Goal: Find specific page/section

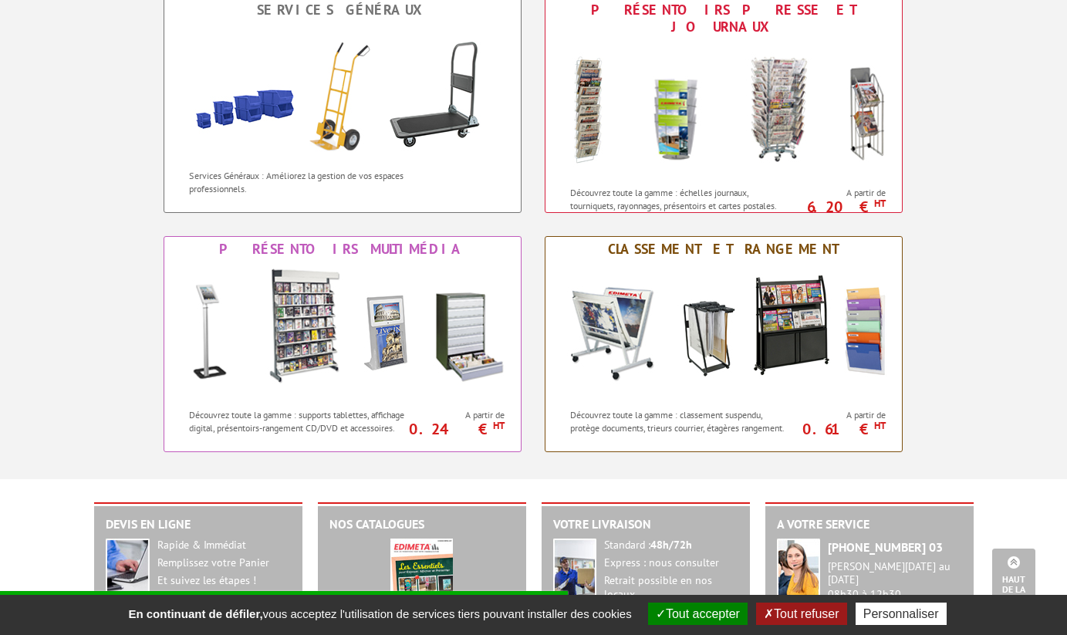
scroll to position [1182, 0]
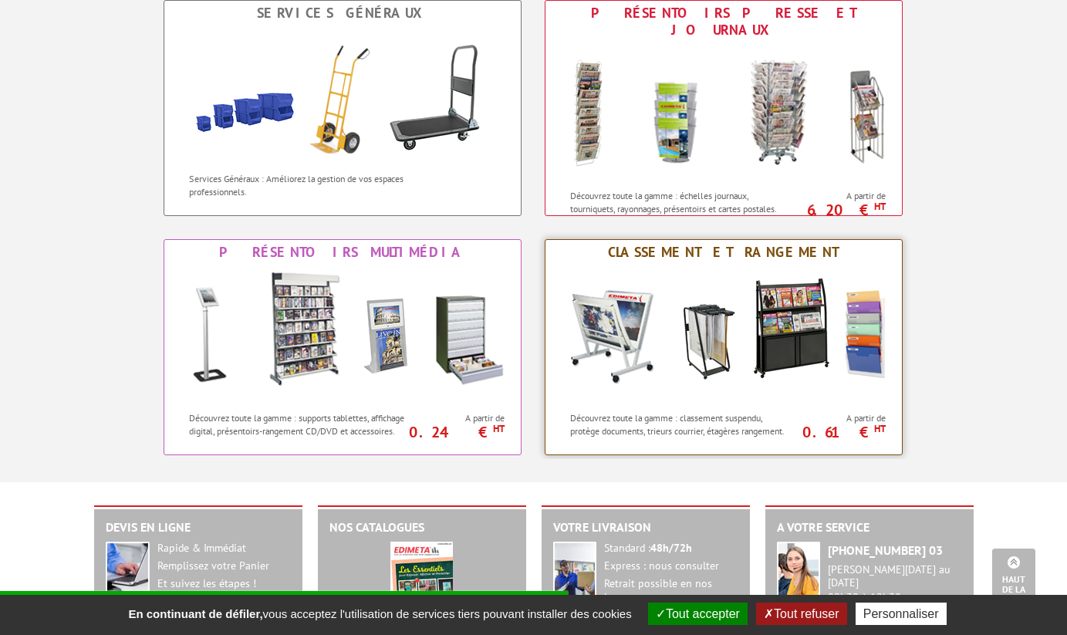
click at [797, 294] on img at bounding box center [723, 334] width 339 height 139
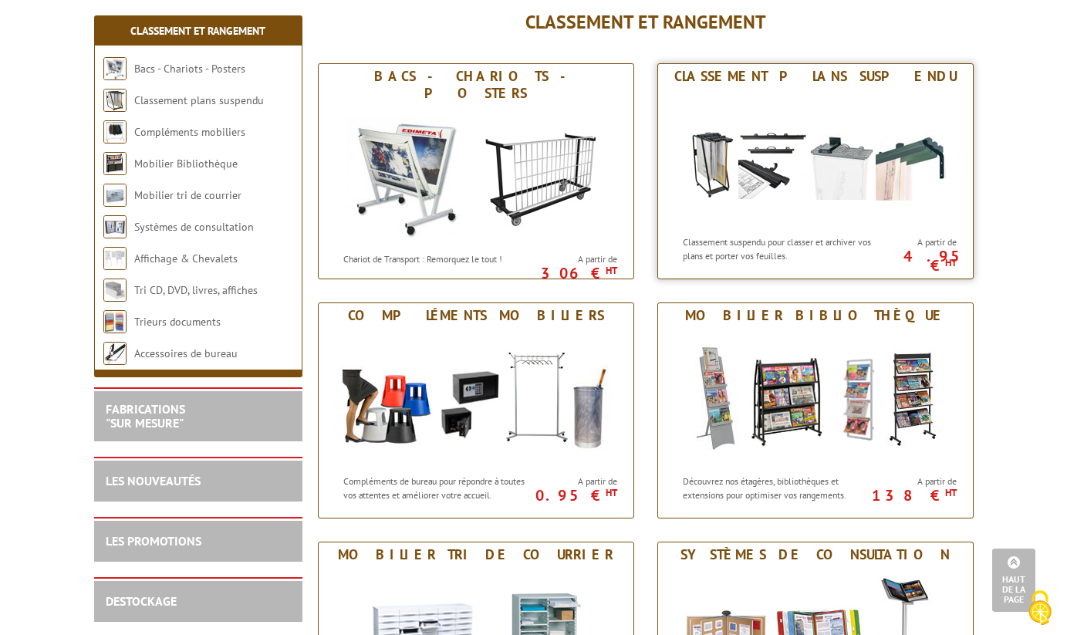
scroll to position [175, 0]
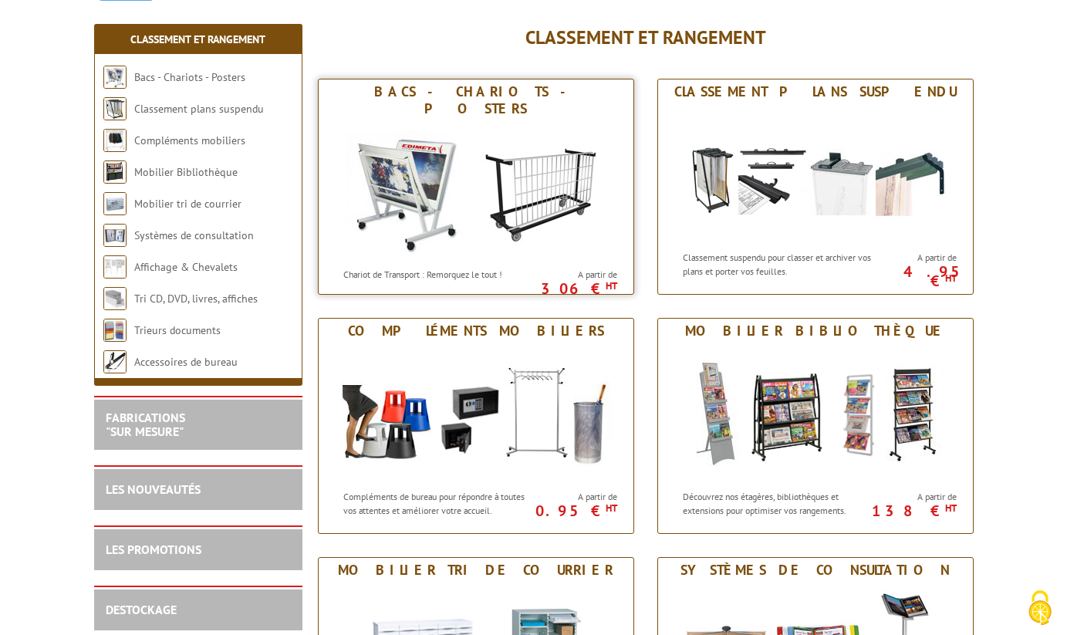
click at [440, 178] on img at bounding box center [475, 190] width 285 height 139
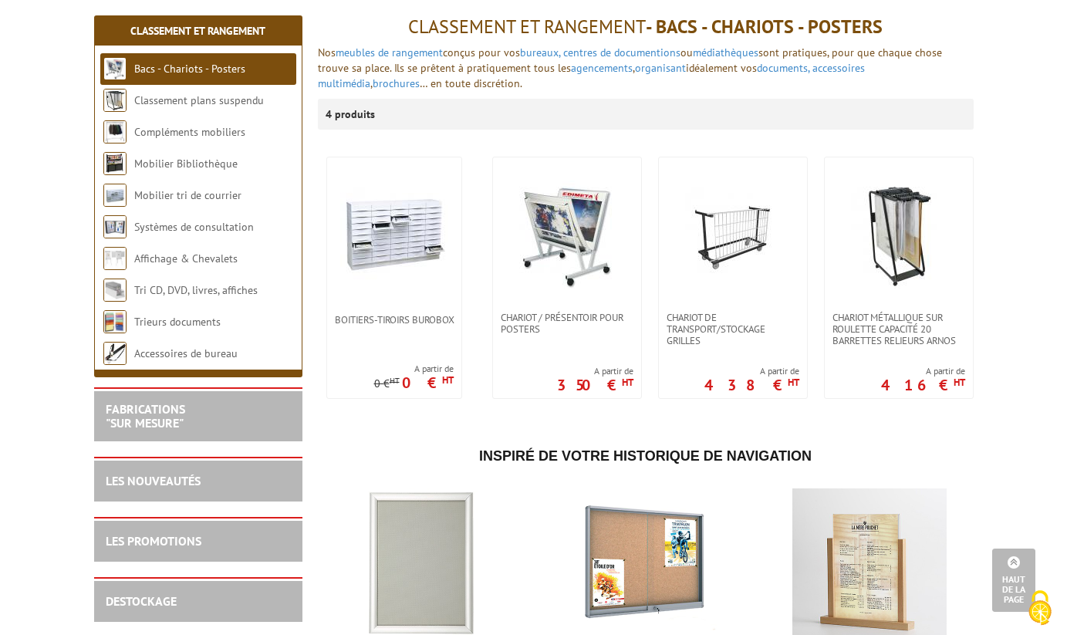
scroll to position [161, 0]
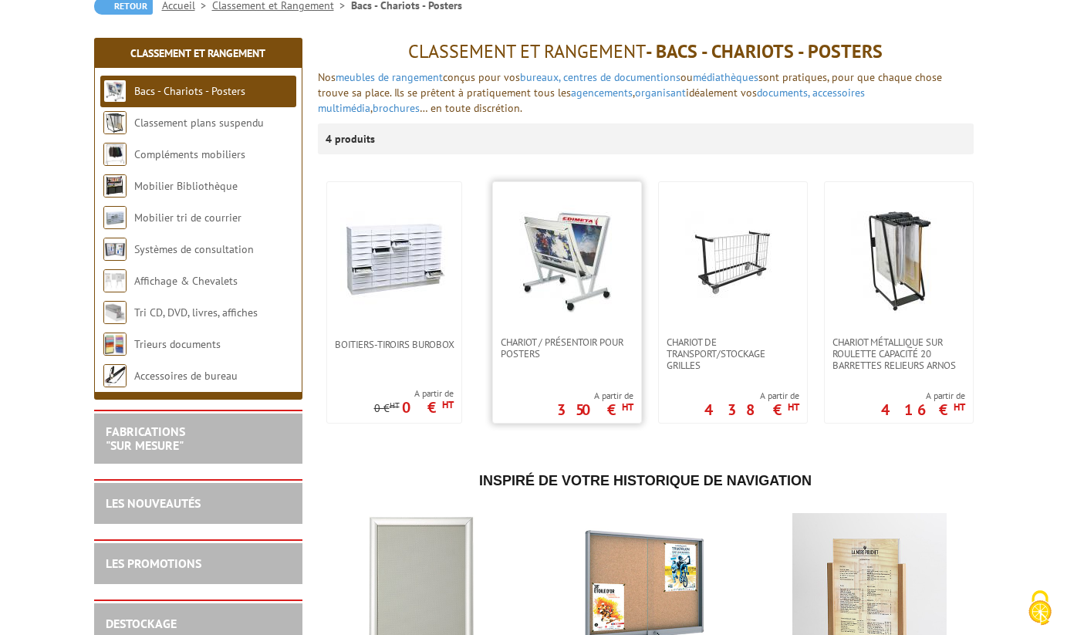
click at [582, 295] on img at bounding box center [567, 259] width 108 height 108
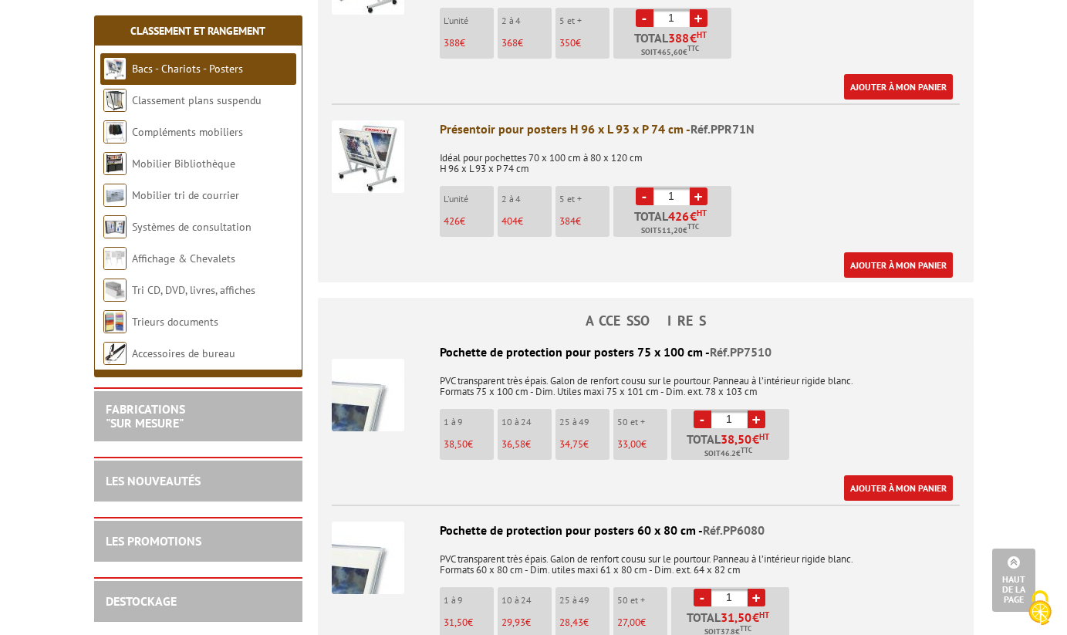
scroll to position [696, 0]
